Goal: Task Accomplishment & Management: Manage account settings

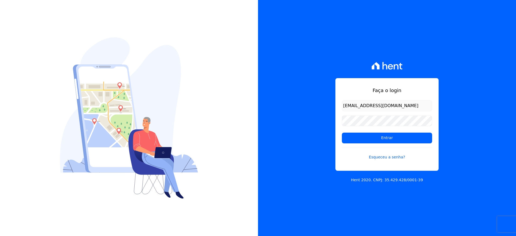
type input "[EMAIL_ADDRESS][DOMAIN_NAME]"
click at [372, 140] on input "Entrar" at bounding box center [387, 138] width 90 height 11
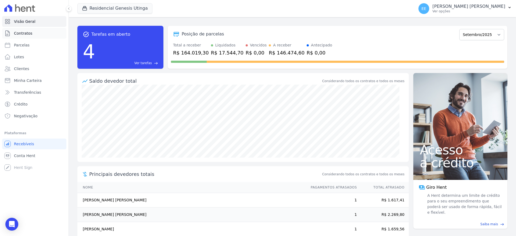
click at [28, 33] on span "Contratos" at bounding box center [23, 33] width 18 height 5
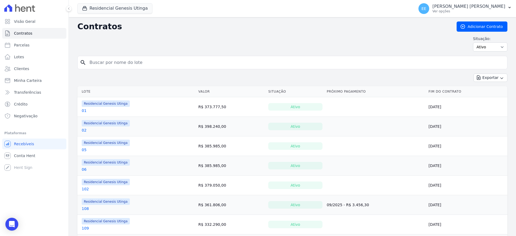
click at [107, 60] on input "search" at bounding box center [295, 62] width 419 height 11
type input "21"
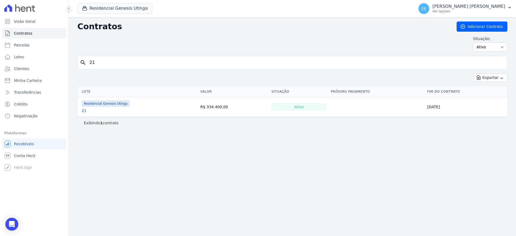
click at [83, 110] on link "21" at bounding box center [84, 110] width 5 height 5
